Goal: Check status: Check status

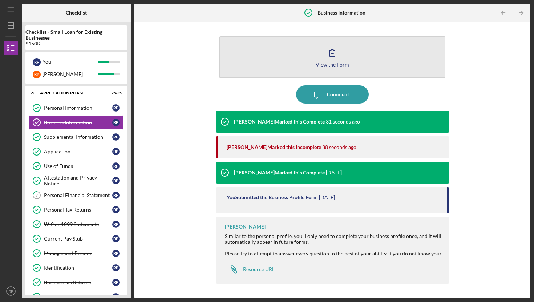
click at [329, 57] on icon "button" at bounding box center [332, 53] width 18 height 18
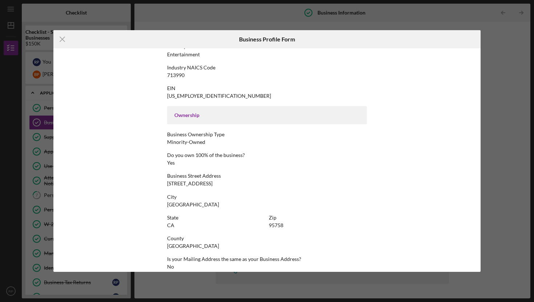
scroll to position [188, 0]
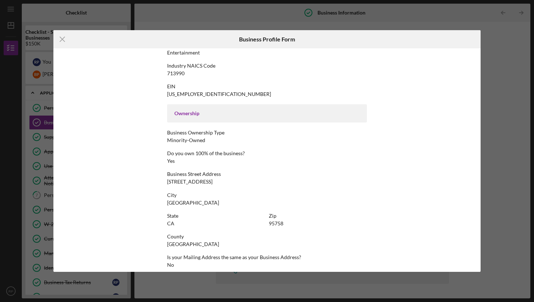
click at [185, 114] on div "Ownership" at bounding box center [266, 113] width 185 height 6
click at [210, 113] on div "Ownership" at bounding box center [266, 113] width 185 height 6
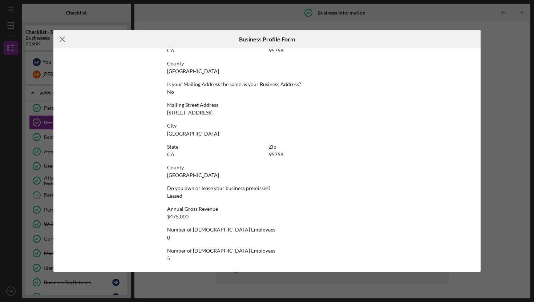
click at [62, 38] on line at bounding box center [62, 39] width 5 height 5
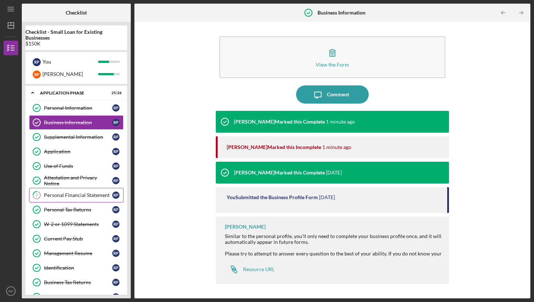
click at [73, 195] on div "Personal Financial Statement" at bounding box center [78, 195] width 68 height 6
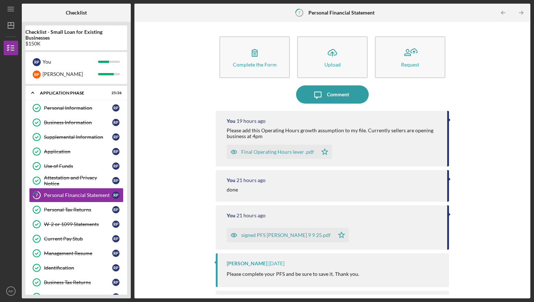
click at [278, 231] on div "signed PFS Russell Perez 9 9 25.pdf" at bounding box center [281, 235] width 108 height 15
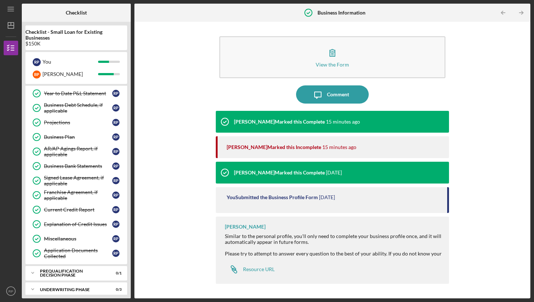
scroll to position [273, 0]
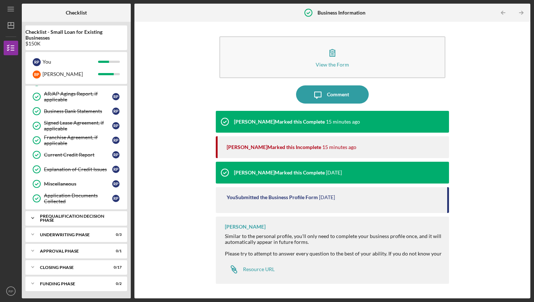
click at [60, 218] on div "Prequalification Decision Phase" at bounding box center [79, 218] width 78 height 8
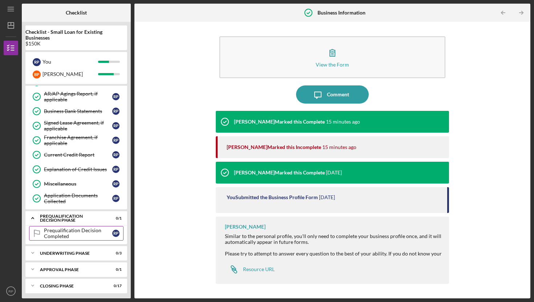
click at [58, 237] on div "Prequalification Decision Completed" at bounding box center [78, 233] width 68 height 12
